Goal: Transaction & Acquisition: Purchase product/service

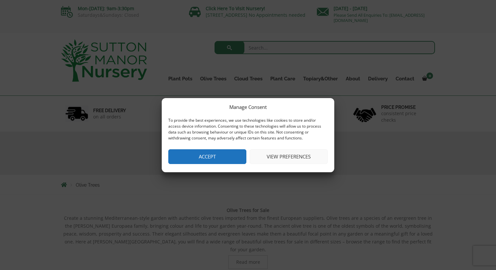
click at [221, 159] on button "Accept" at bounding box center [207, 156] width 78 height 15
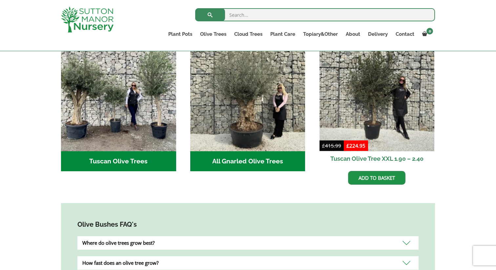
scroll to position [256, 0]
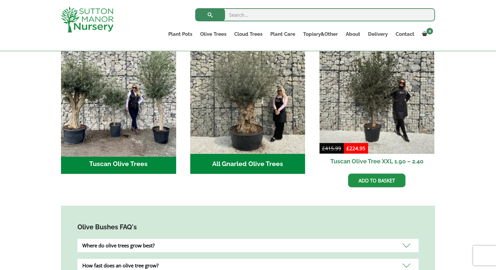
click at [123, 96] on img "Visit product category Tuscan Olive Trees" at bounding box center [118, 96] width 121 height 121
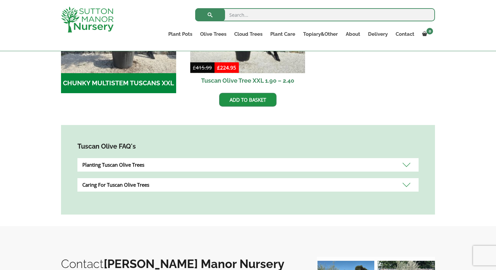
scroll to position [217, 0]
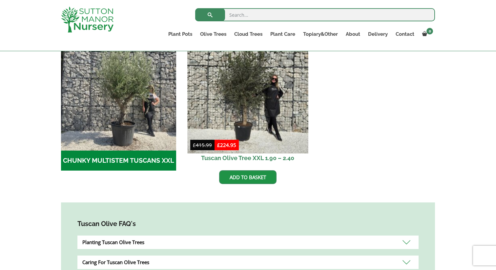
click at [256, 107] on img at bounding box center [247, 92] width 121 height 121
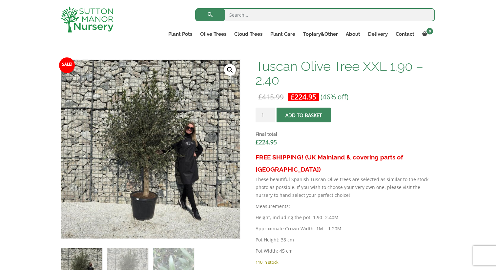
scroll to position [206, 0]
